Goal: Transaction & Acquisition: Purchase product/service

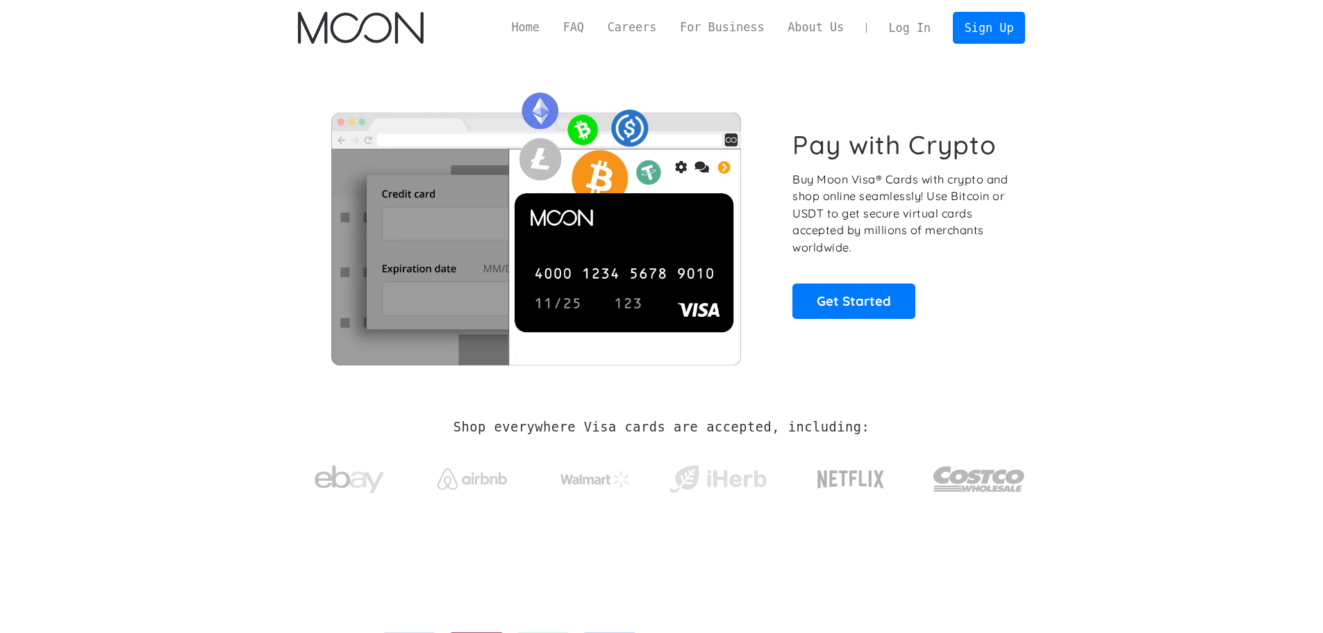
click at [930, 26] on link "Log In" at bounding box center [909, 27] width 65 height 31
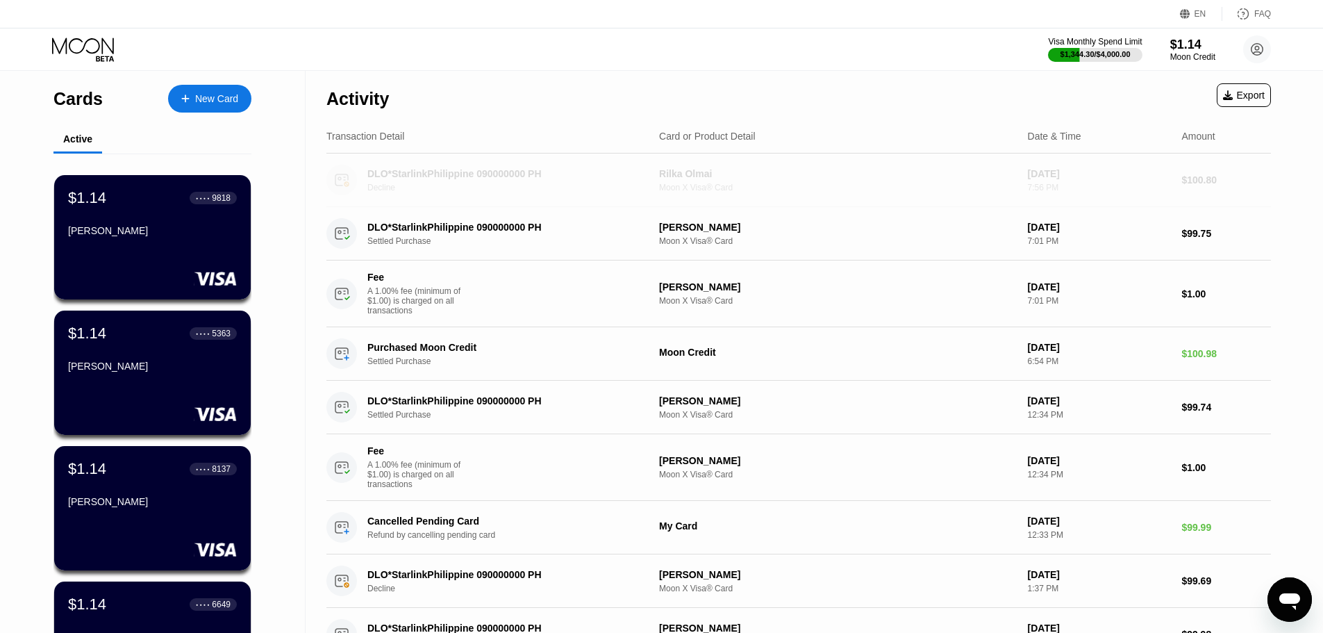
click at [676, 182] on div "Rilka Olmai Moon X Visa® Card" at bounding box center [838, 180] width 358 height 24
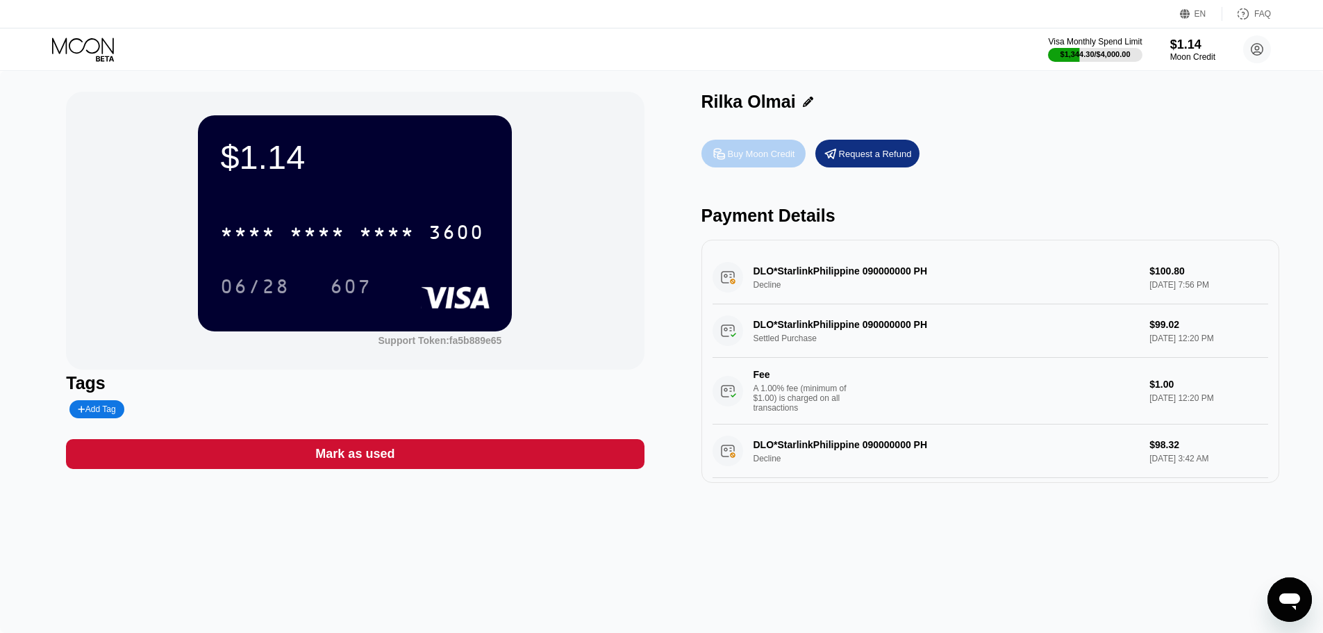
click at [768, 158] on div "Buy Moon Credit" at bounding box center [761, 154] width 67 height 12
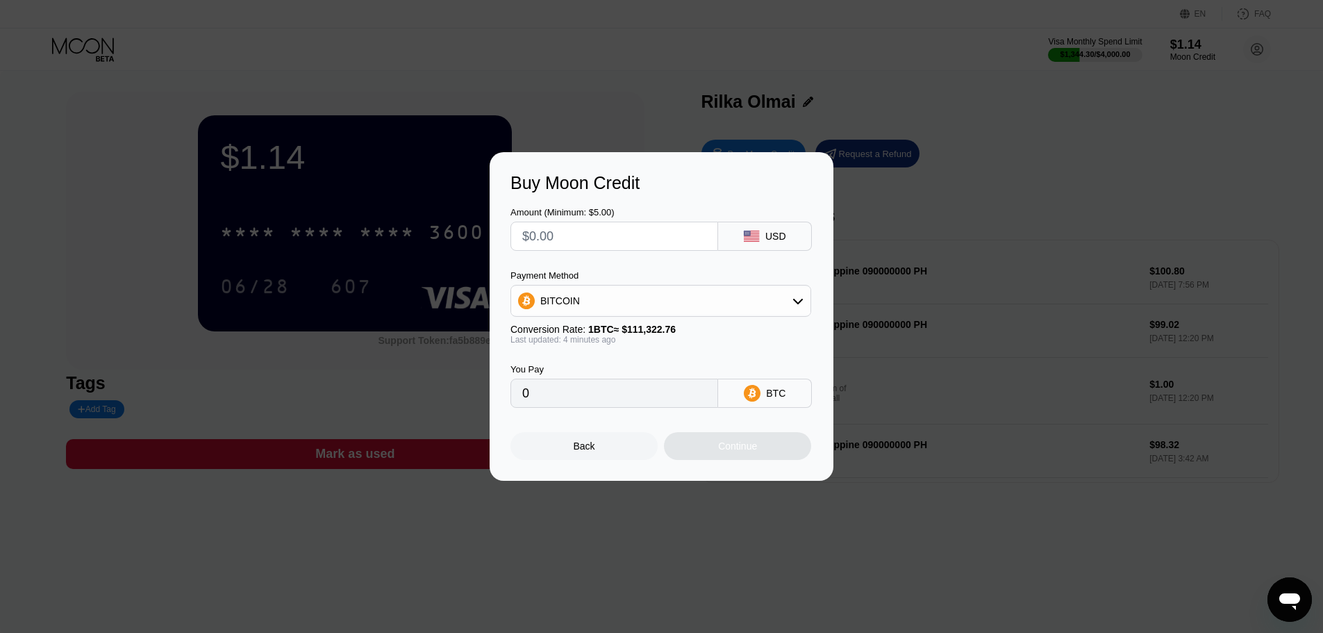
click at [619, 315] on div "BITCOIN" at bounding box center [660, 301] width 299 height 28
click at [557, 370] on span "USDT on TRON" at bounding box center [579, 369] width 70 height 11
type input "0.00"
click at [575, 233] on input "text" at bounding box center [614, 236] width 184 height 28
type input "$1"
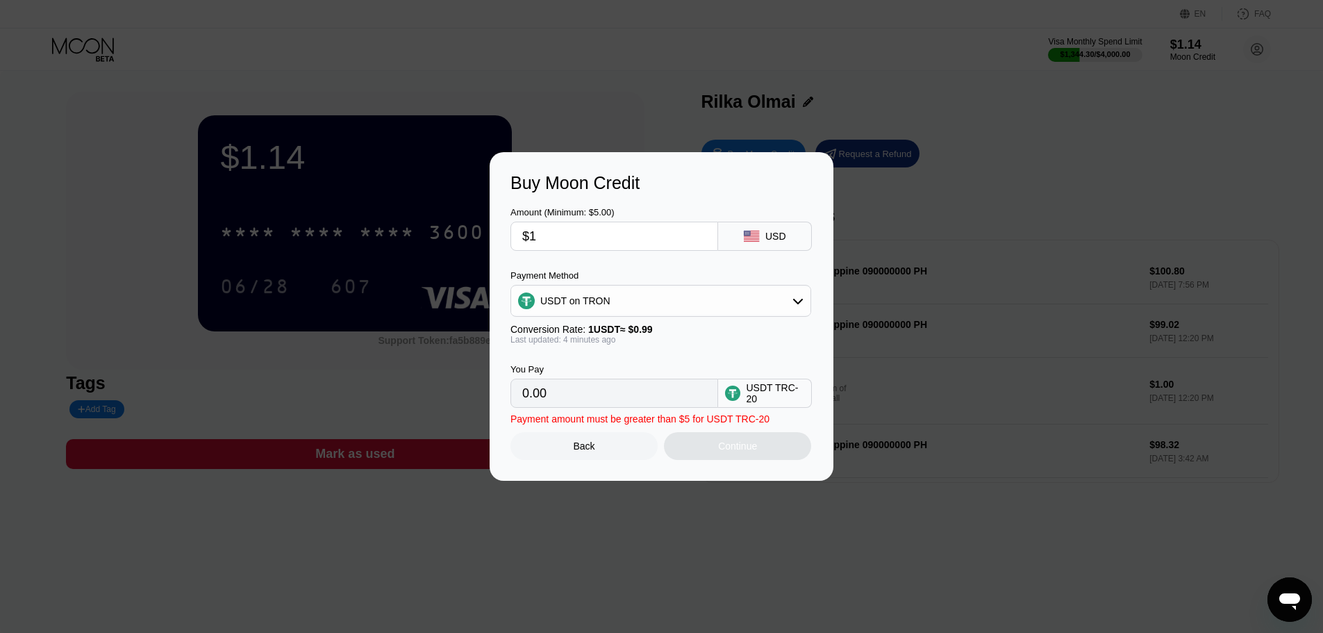
type input "1.01"
type input "$10"
type input "10.10"
type input "$101"
type input "102.02"
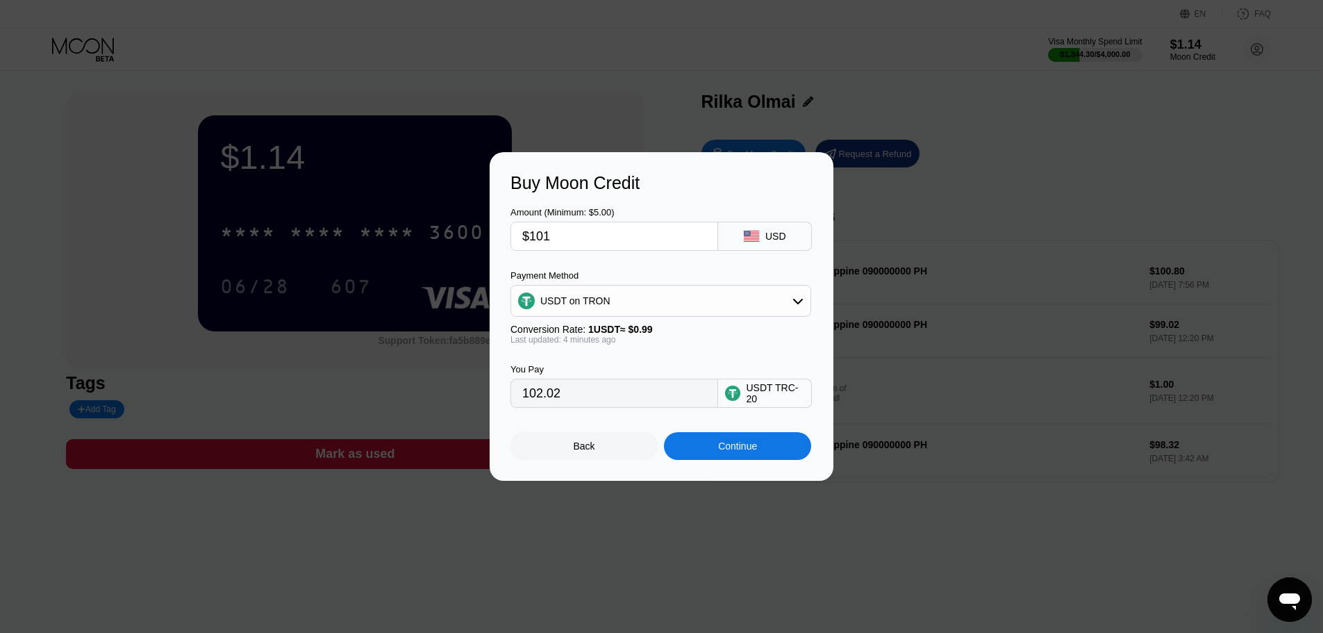
type input "$101"
click at [715, 455] on div "Continue" at bounding box center [737, 446] width 147 height 28
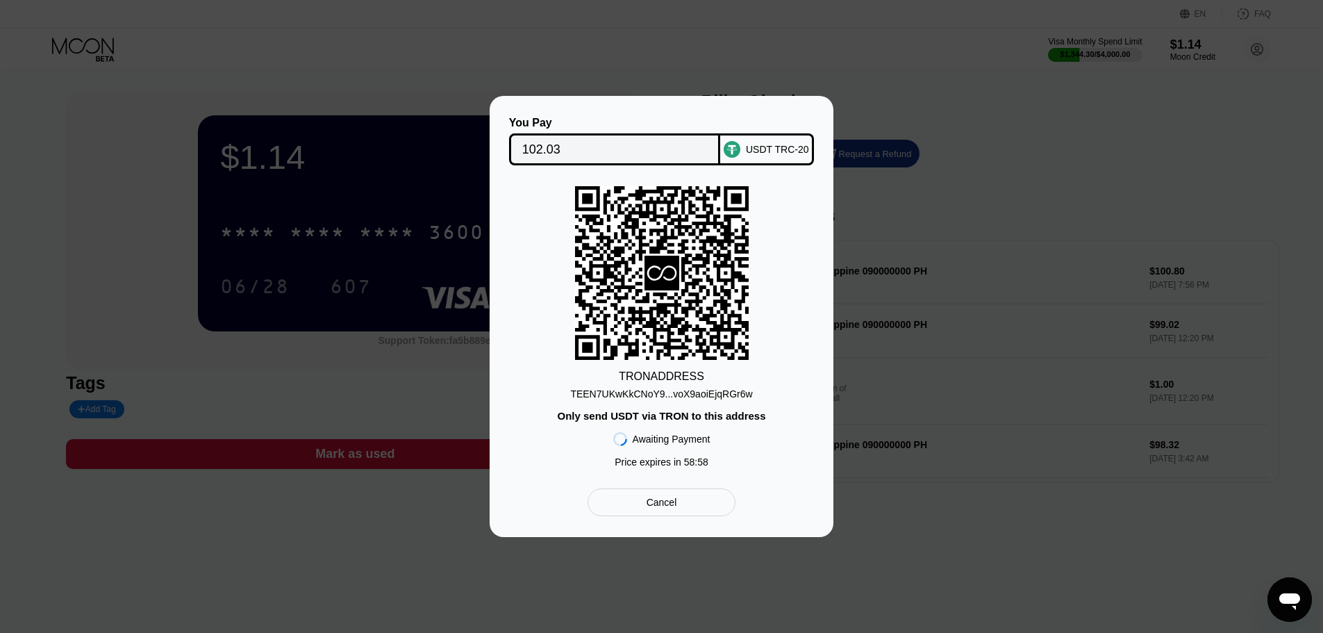
click at [695, 392] on div "TEEN7UKwKkCNoY9...voX9aoiEjqRGr6w" at bounding box center [661, 393] width 182 height 11
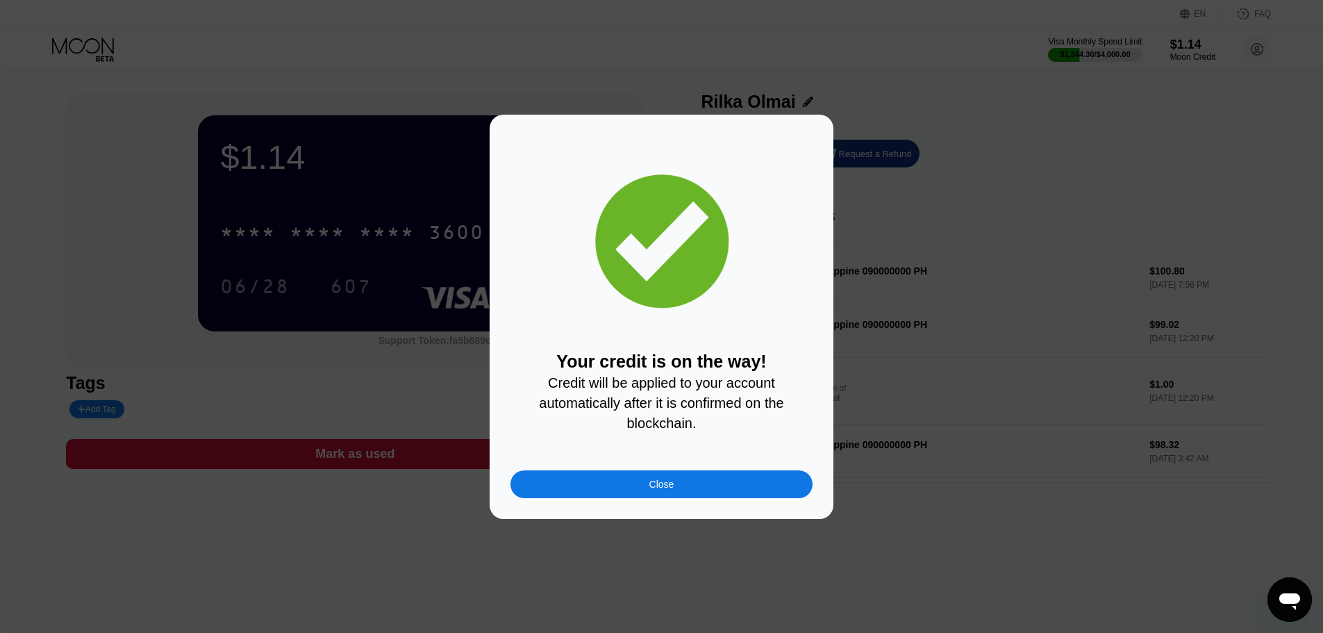
click at [617, 489] on div "Close" at bounding box center [661, 484] width 302 height 28
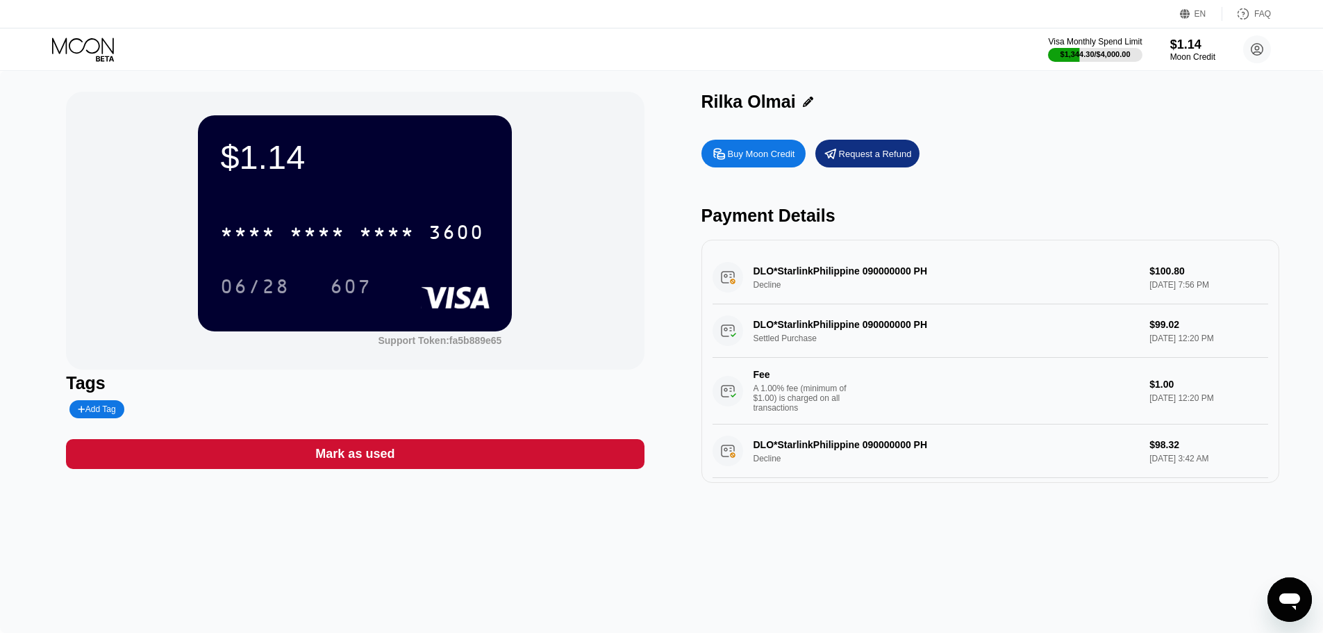
click at [65, 51] on icon at bounding box center [84, 49] width 65 height 24
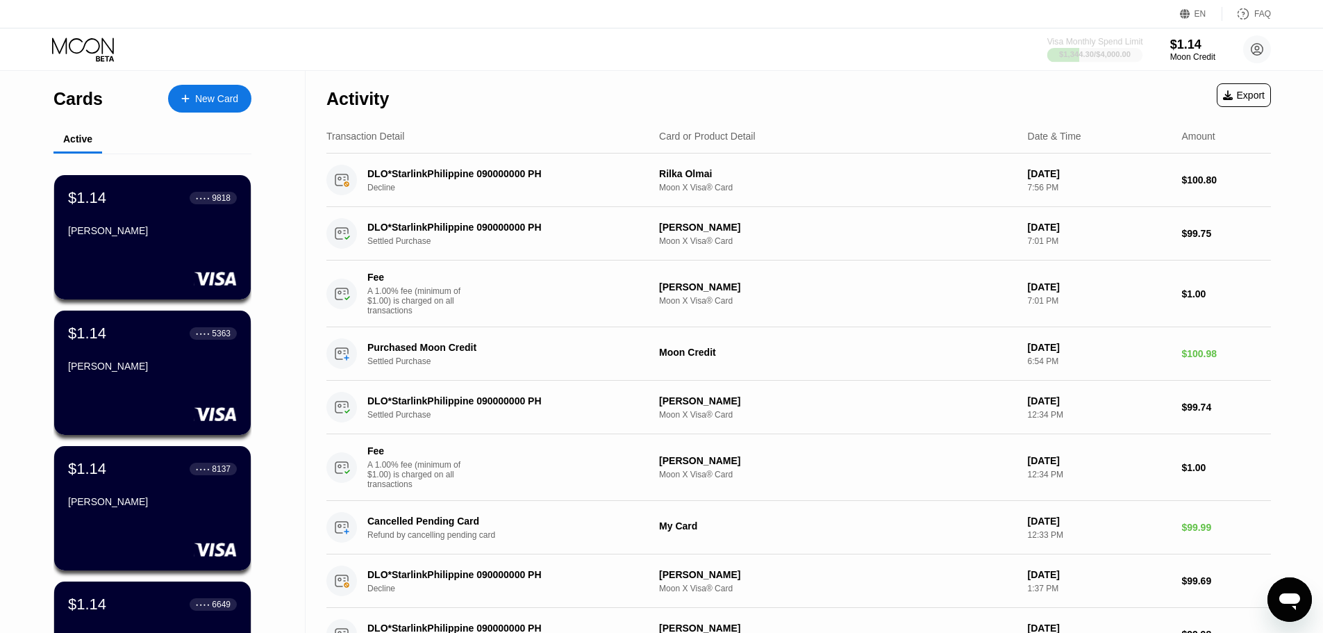
click at [1087, 43] on div "Visa Monthly Spend Limit" at bounding box center [1095, 42] width 96 height 10
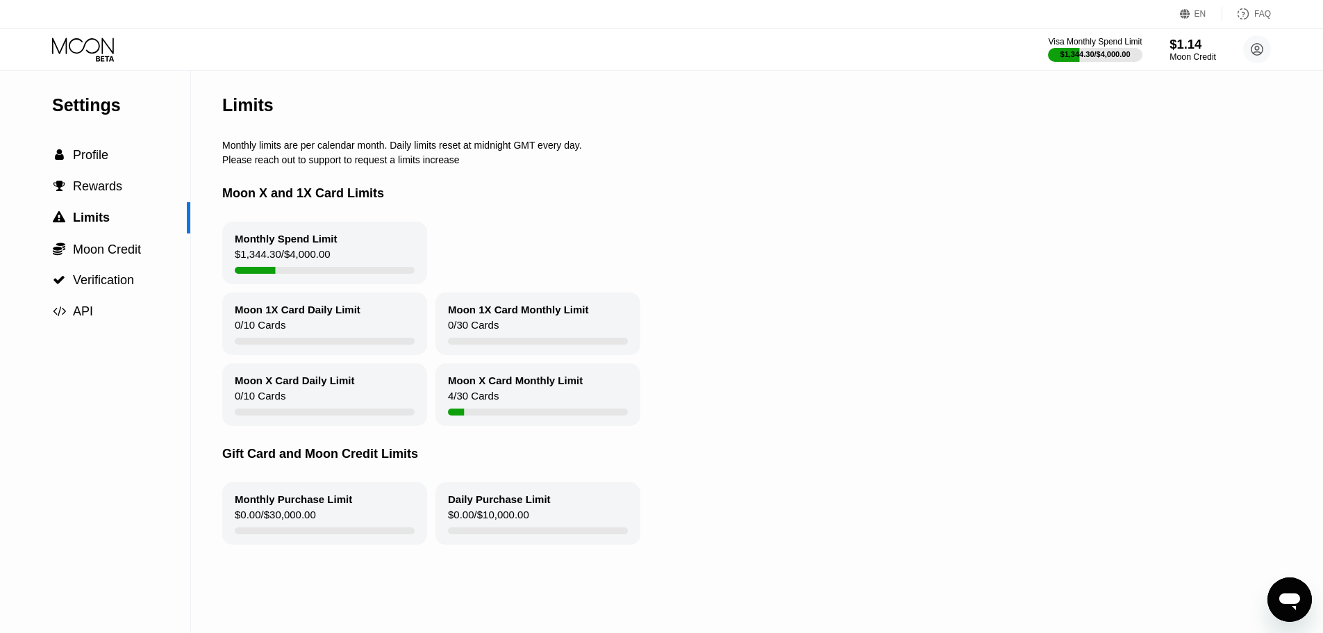
click at [1187, 50] on div "$1.14" at bounding box center [1192, 44] width 47 height 15
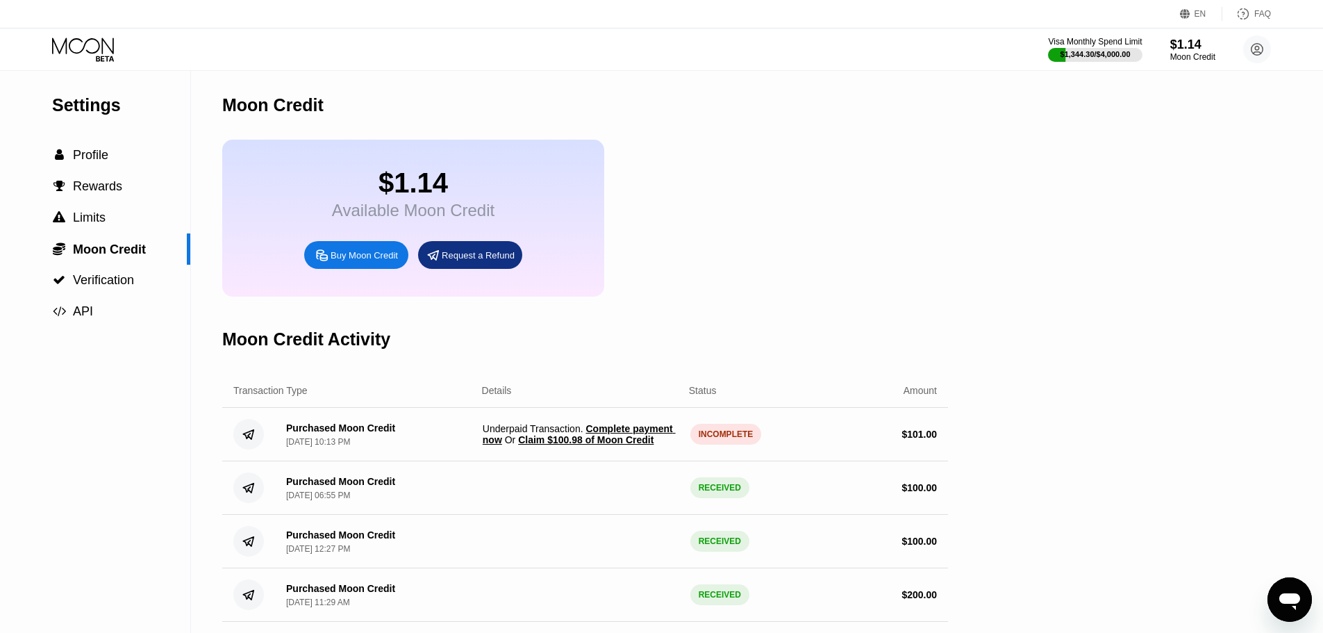
click at [593, 445] on span "Claim $100.98 of Moon Credit" at bounding box center [585, 439] width 135 height 11
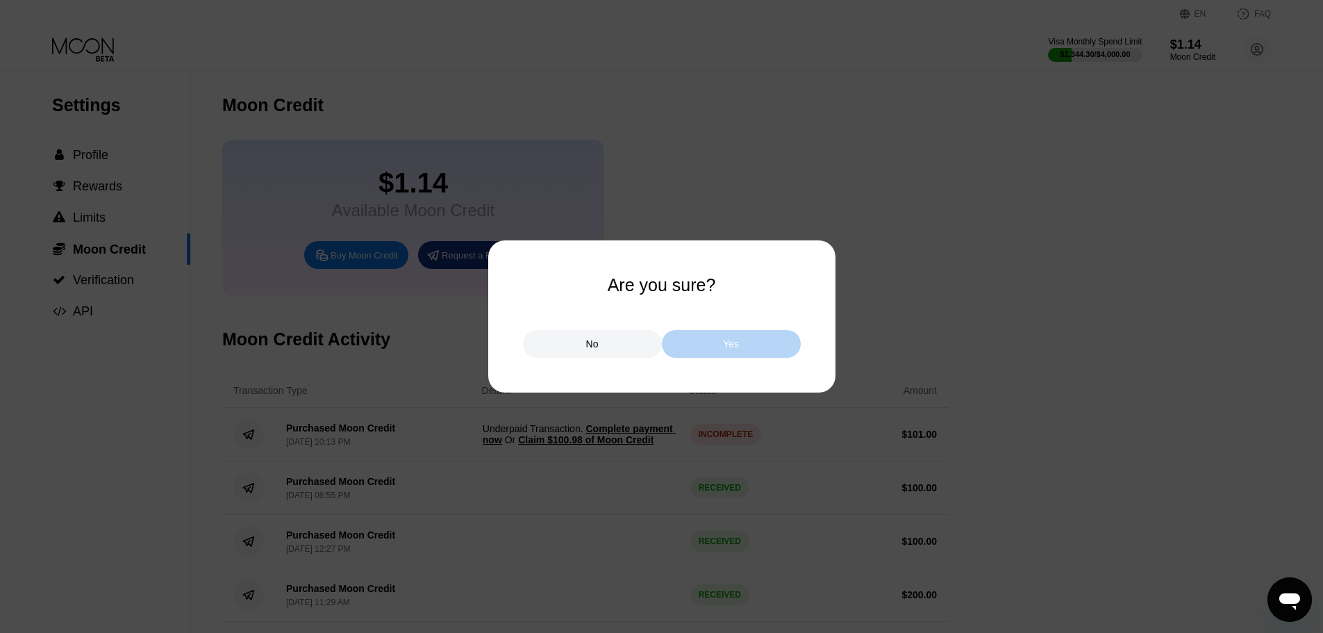
click at [728, 350] on div "Yes" at bounding box center [731, 343] width 16 height 12
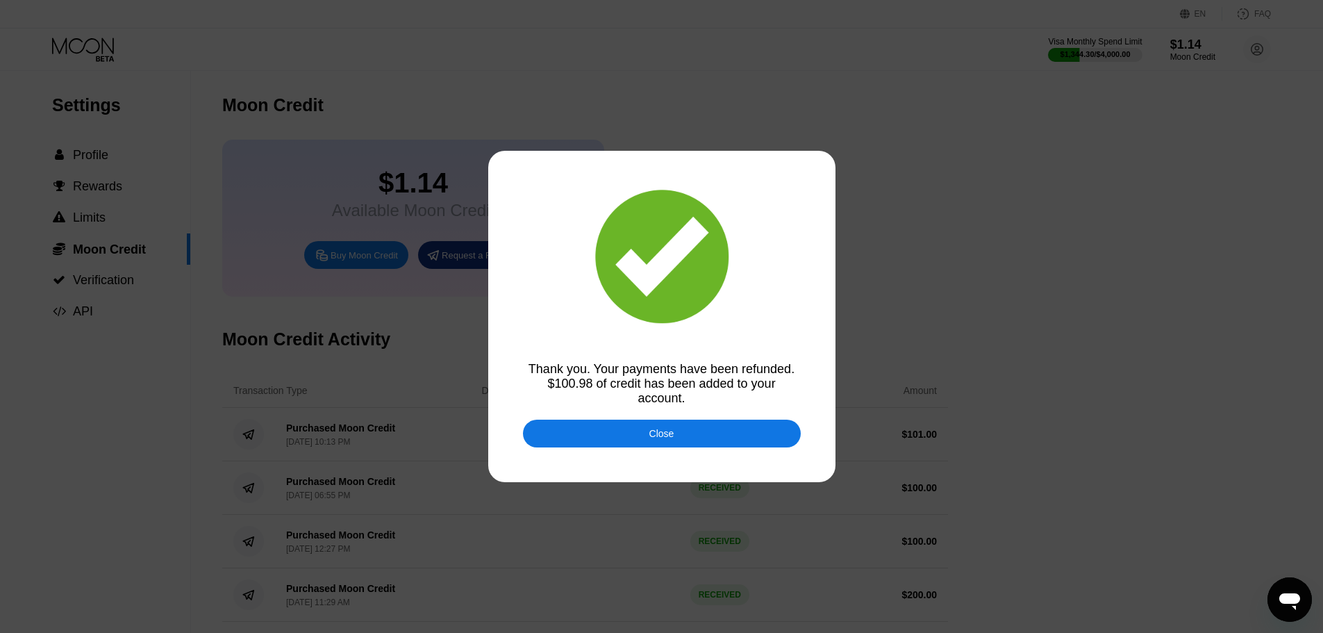
click at [662, 434] on div "Close" at bounding box center [661, 433] width 25 height 11
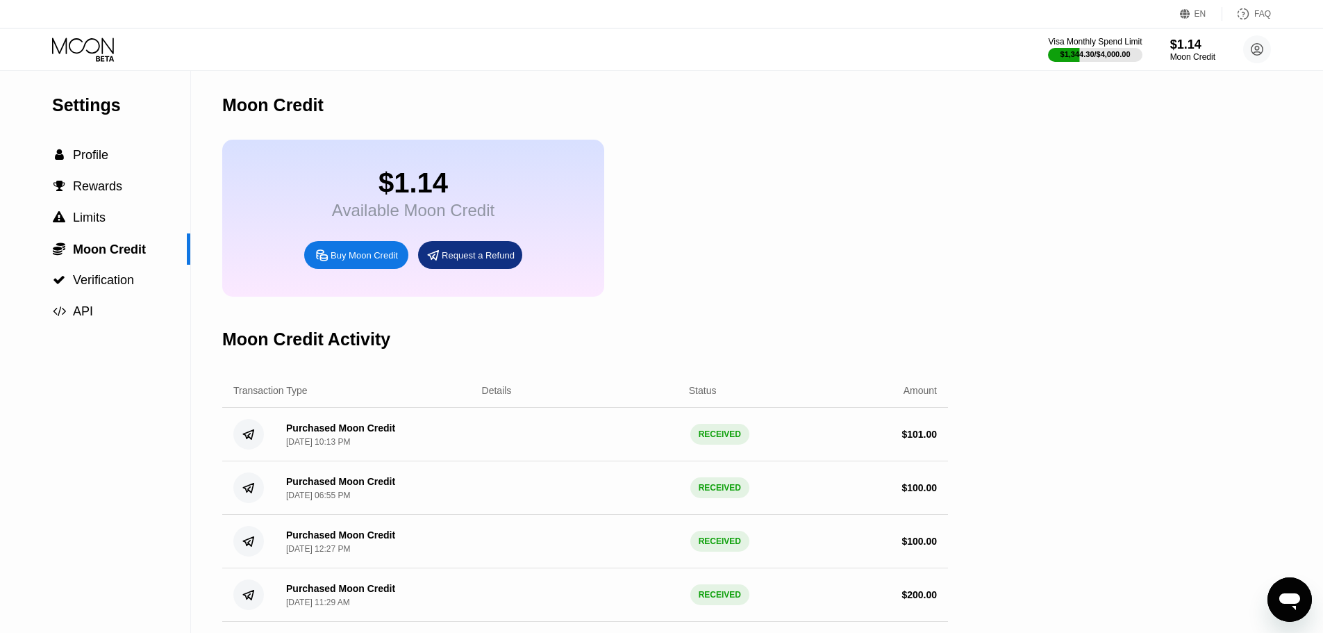
click at [78, 51] on icon at bounding box center [84, 49] width 65 height 24
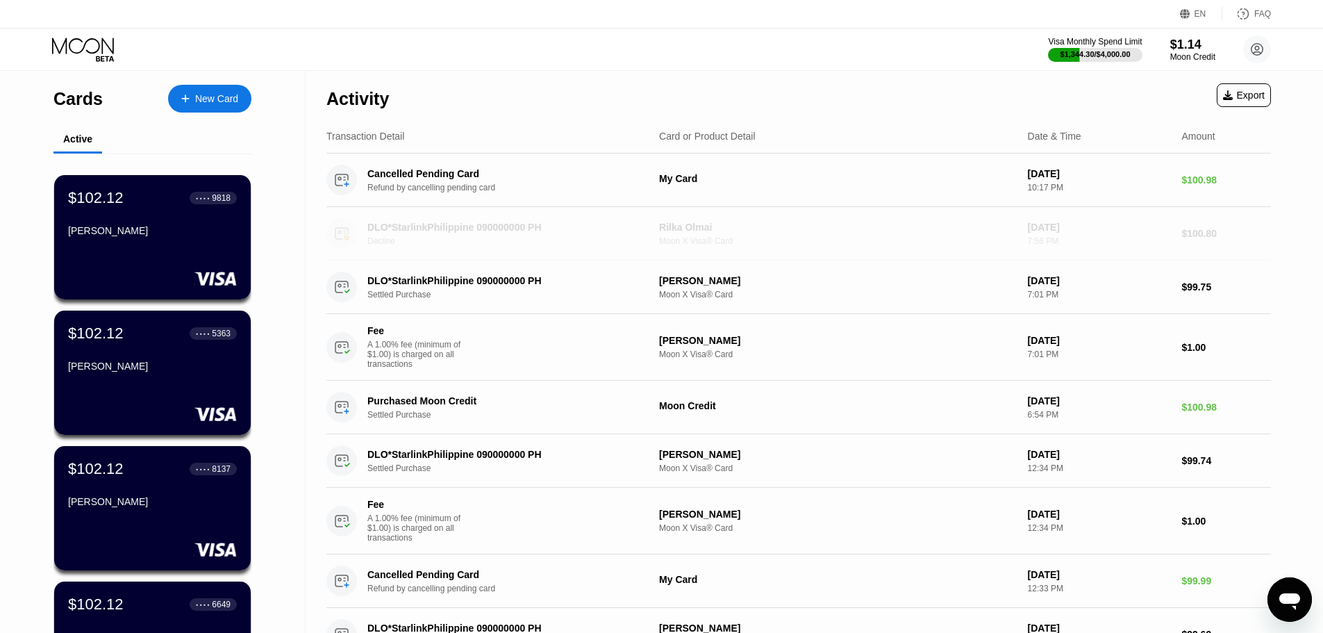
click at [683, 233] on div "Rilka Olmai" at bounding box center [838, 226] width 358 height 11
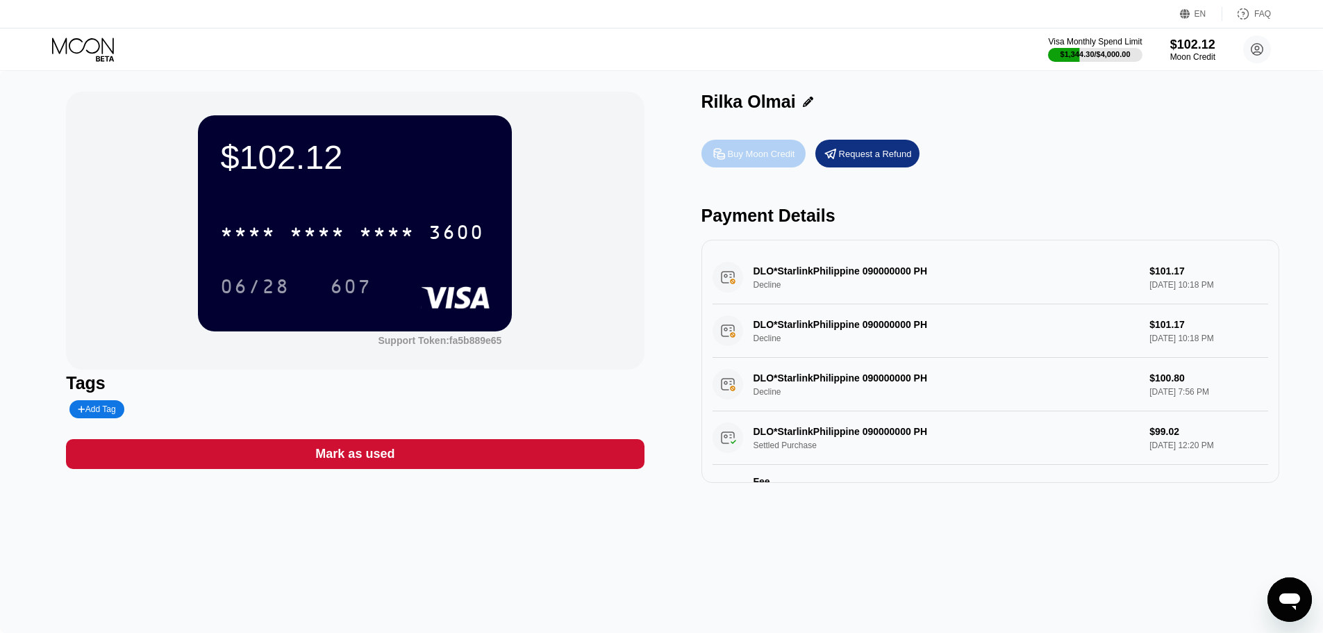
click at [764, 156] on div "Buy Moon Credit" at bounding box center [761, 154] width 67 height 12
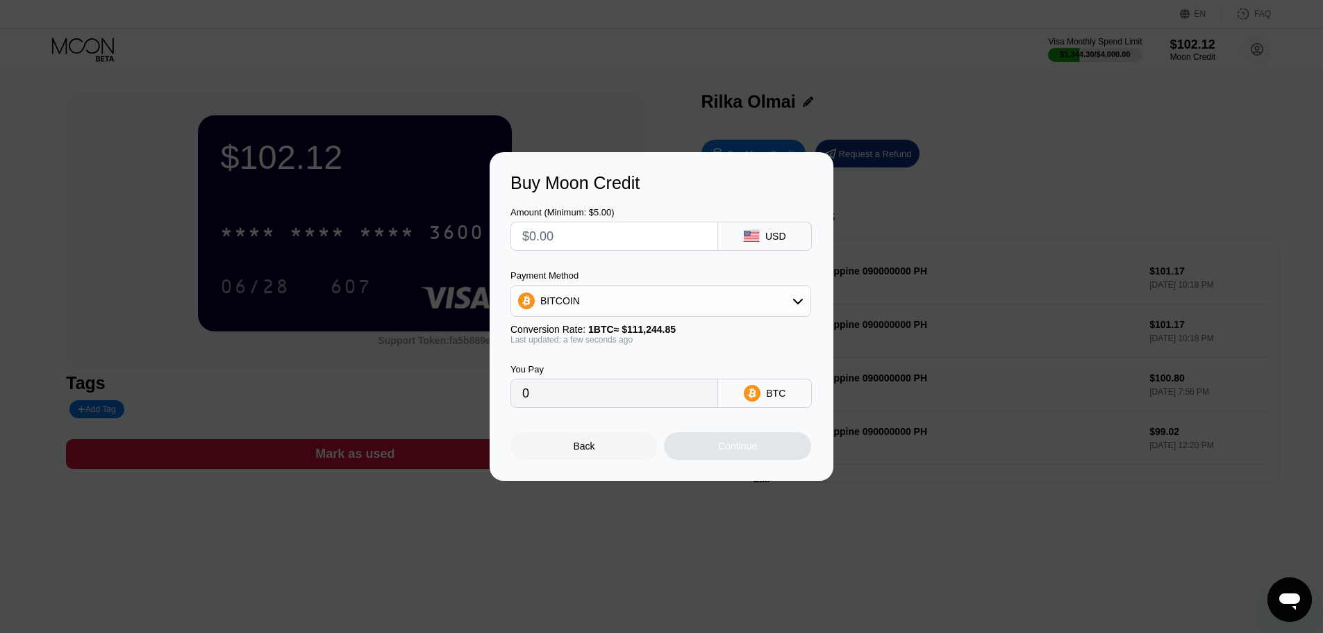
click at [627, 298] on div "BITCOIN" at bounding box center [660, 301] width 299 height 28
click at [559, 369] on span "USDT on TRON" at bounding box center [579, 369] width 70 height 11
type input "0.00"
click at [565, 233] on input "text" at bounding box center [614, 236] width 184 height 28
type input "$1"
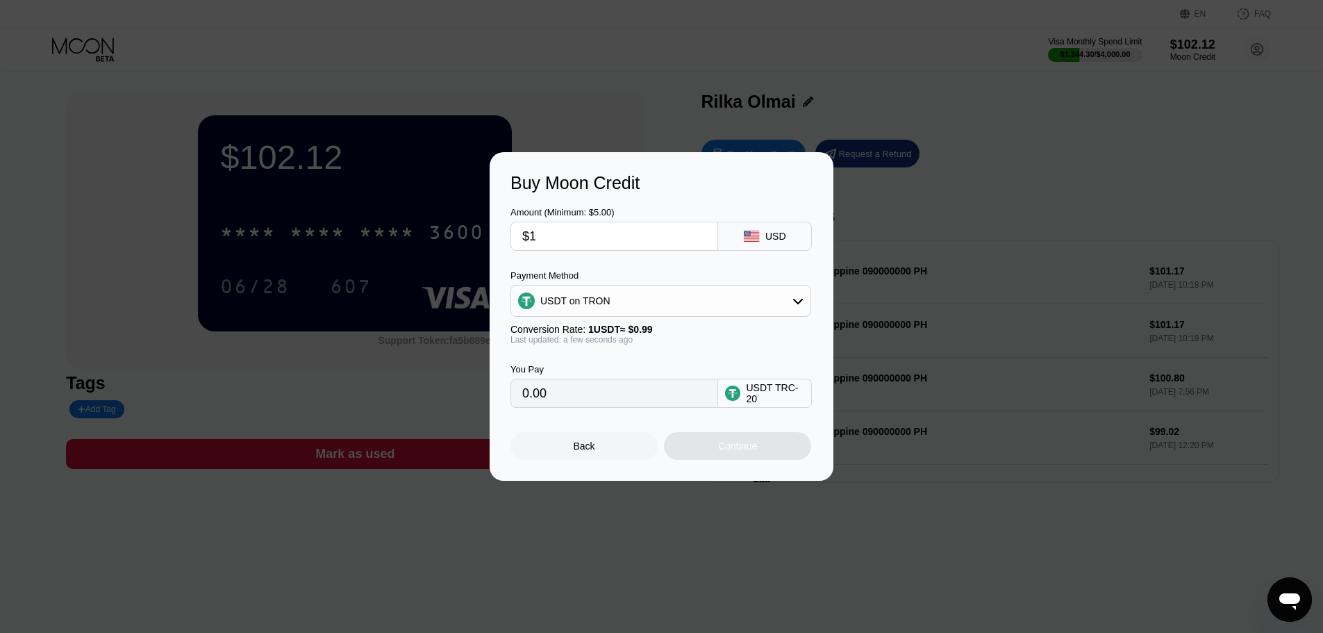
type input "1.01"
type input "$10"
type input "10.10"
type input "$1"
type input "1.01"
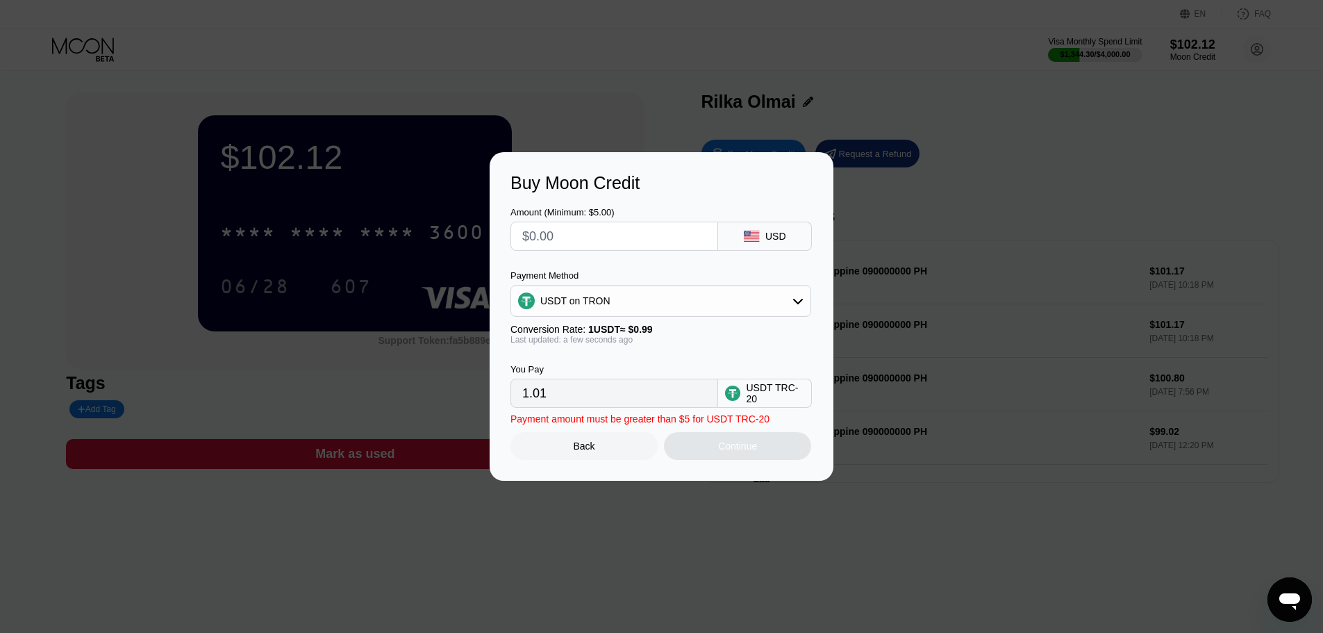
type input "0.00"
type input "$5"
type input "5.05"
type input "0.00"
type input "$1"
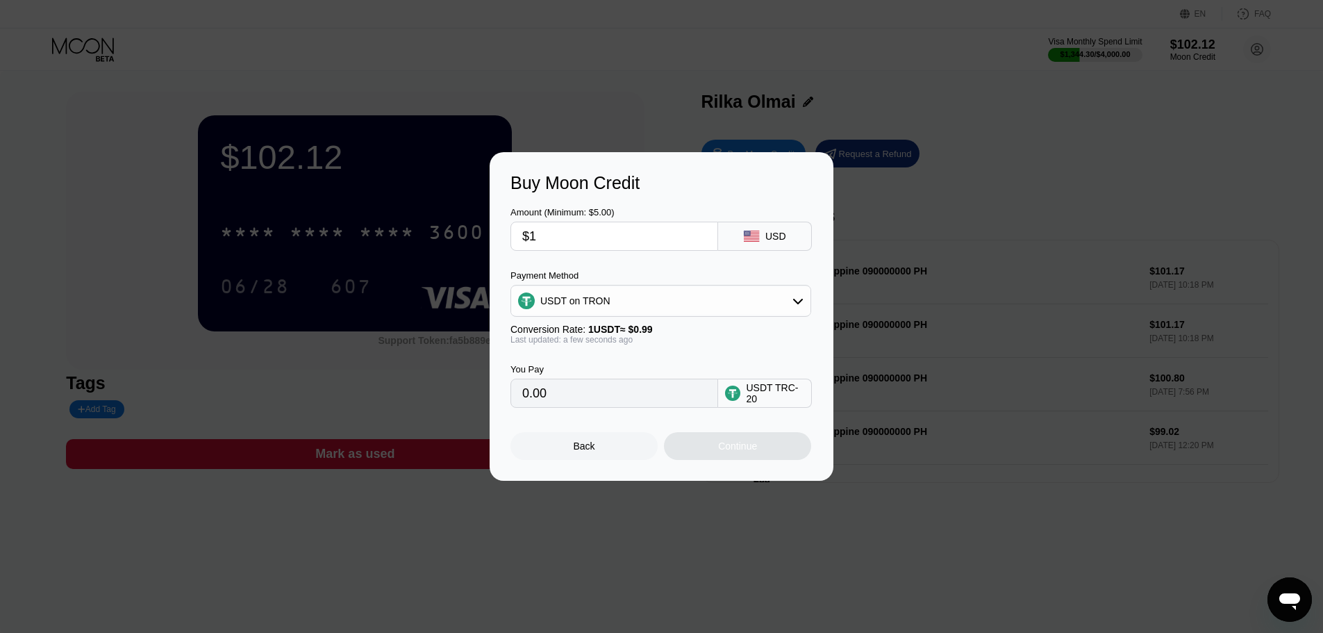
type input "1.01"
type input "$10"
type input "10.10"
type input "$10"
click at [729, 451] on div "Continue" at bounding box center [737, 445] width 39 height 11
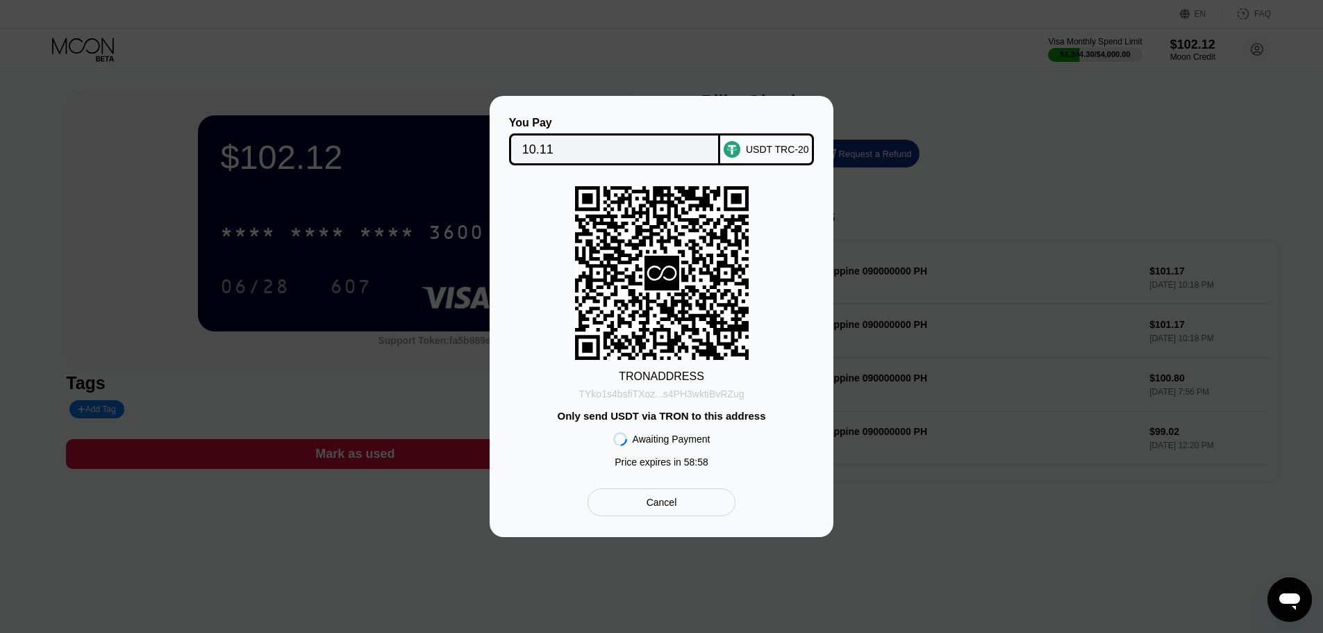
click at [683, 393] on div "TYko1s4bsfiTXoz...s4PH3wktiBvRZug" at bounding box center [660, 393] width 165 height 11
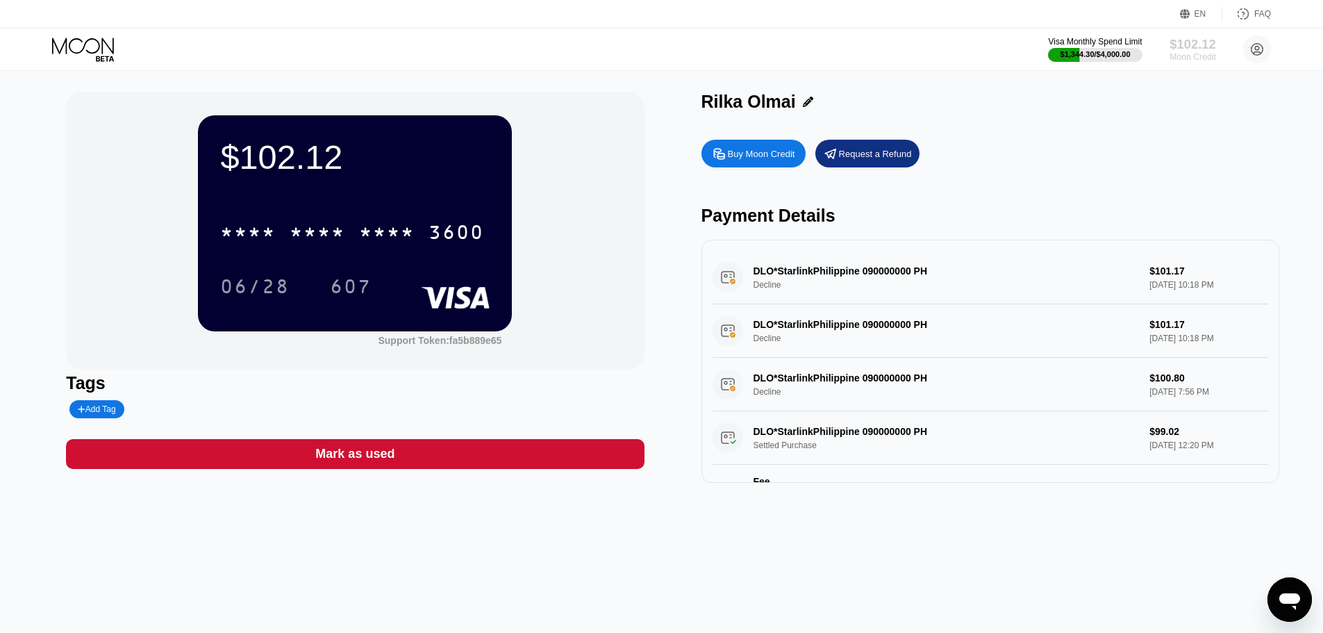
click at [1174, 56] on div "Moon Credit" at bounding box center [1192, 57] width 47 height 10
